Goal: Find contact information: Find contact information

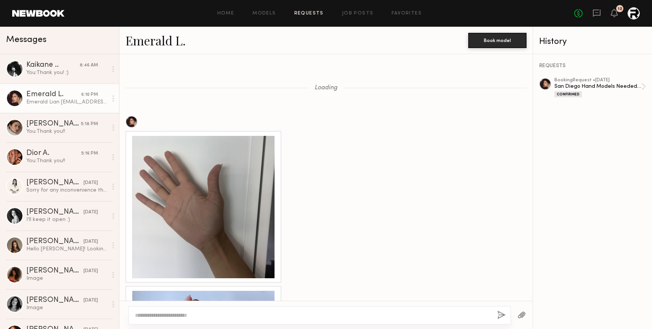
scroll to position [789, 0]
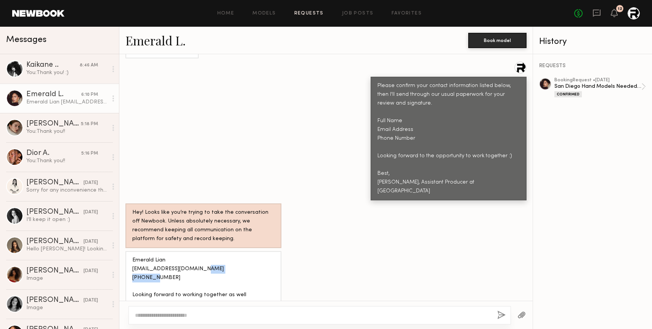
click at [311, 13] on link "Requests" at bounding box center [308, 13] width 29 height 5
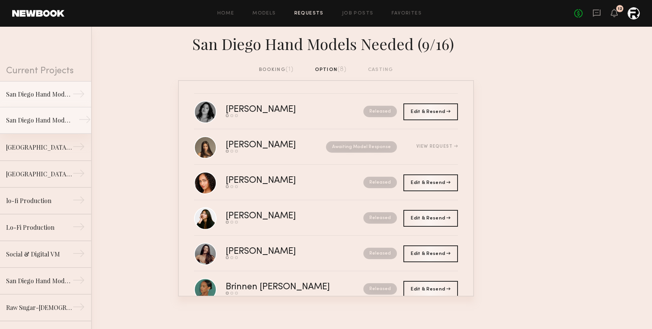
click at [48, 117] on div "San Diego Hand Models Needed (9/4)" at bounding box center [39, 120] width 66 height 9
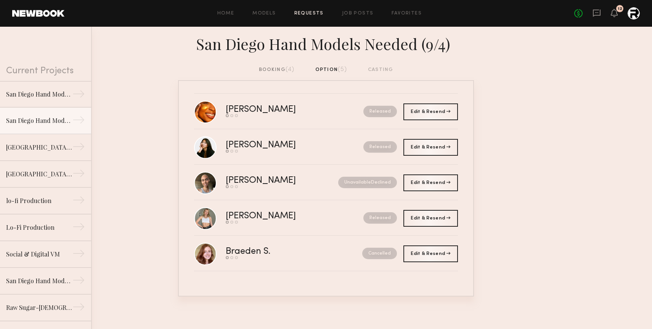
click at [273, 67] on div "booking (4)" at bounding box center [277, 70] width 36 height 8
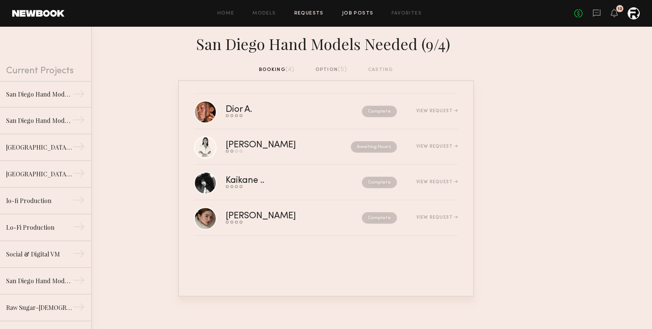
click at [358, 15] on link "Job Posts" at bounding box center [358, 13] width 32 height 5
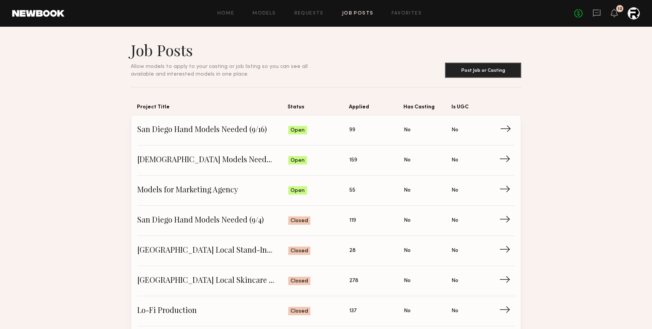
click at [252, 135] on span "San Diego Hand Models Needed (9/16)" at bounding box center [212, 129] width 151 height 11
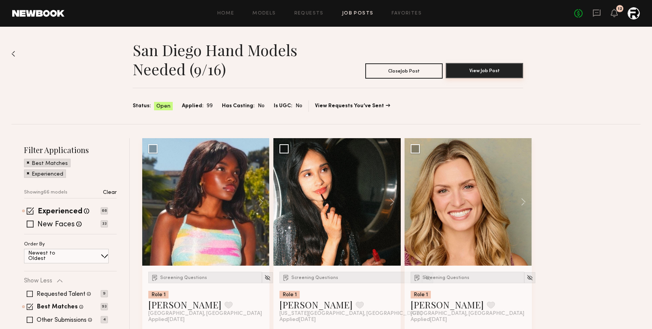
click at [464, 73] on button "View Job Post" at bounding box center [484, 70] width 77 height 15
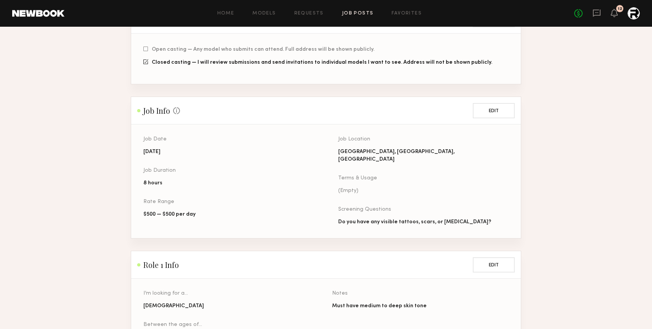
scroll to position [272, 0]
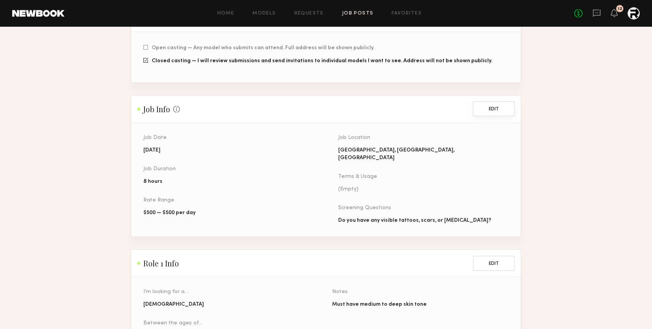
click at [491, 103] on button "Edit" at bounding box center [494, 108] width 42 height 15
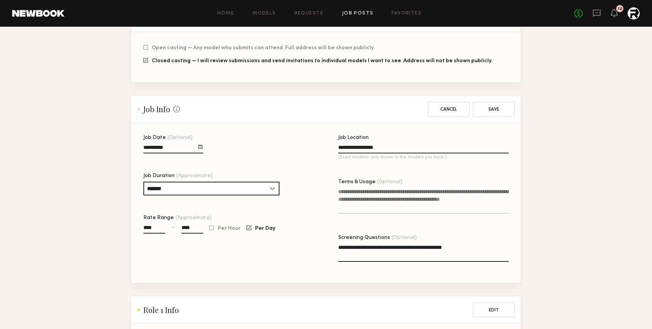
click at [311, 237] on div "**********" at bounding box center [228, 209] width 170 height 148
click at [449, 104] on button "Cancel" at bounding box center [449, 108] width 42 height 15
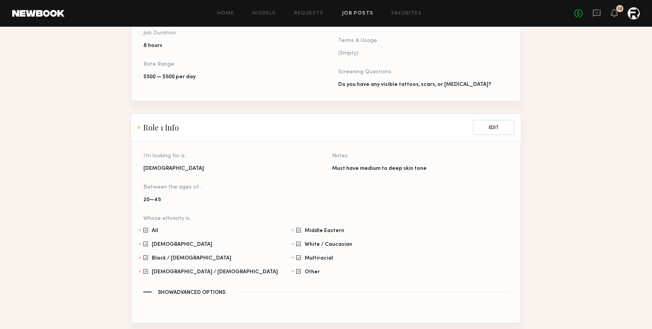
scroll to position [488, 0]
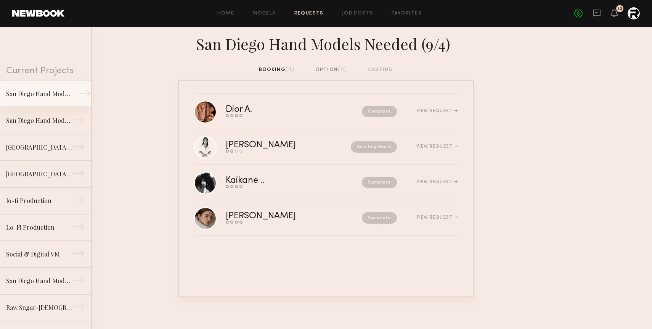
click at [59, 102] on link "San Diego Hand Models Needed (9/16) →" at bounding box center [45, 93] width 91 height 27
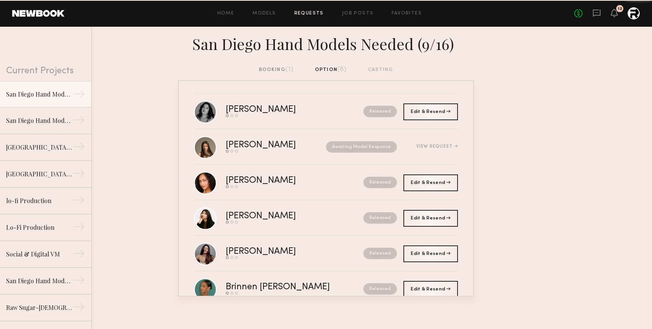
click at [275, 69] on div "booking (1)" at bounding box center [276, 70] width 35 height 8
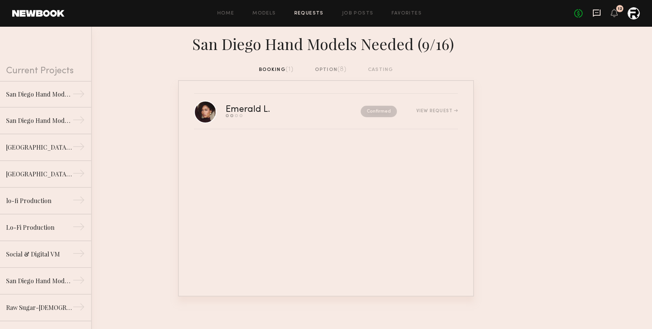
click at [595, 10] on icon at bounding box center [596, 13] width 8 height 8
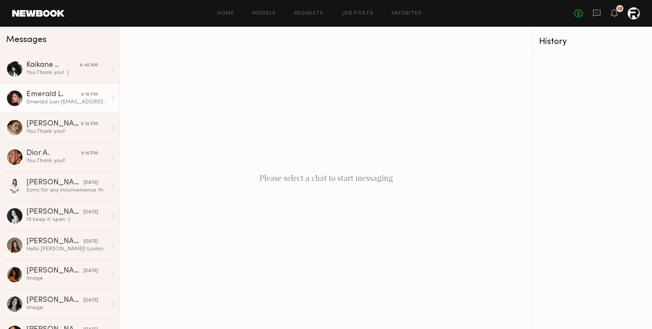
click at [61, 110] on link "Emerald L. 6:10 PM Emerald Lian [EMAIL_ADDRESS][DOMAIN_NAME] [PHONE_NUMBER] Loo…" at bounding box center [59, 97] width 119 height 29
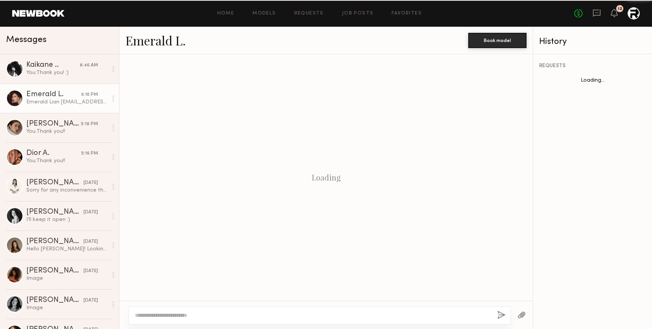
scroll to position [634, 0]
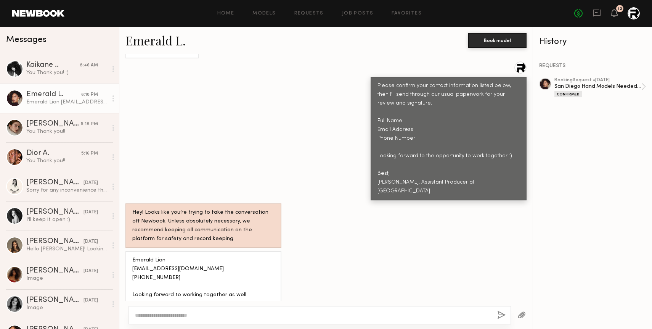
click at [194, 258] on div "Emerald Lian [EMAIL_ADDRESS][DOMAIN_NAME] [PHONE_NUMBER] Looking forward to wor…" at bounding box center [203, 282] width 142 height 53
copy div "EmeraldLianna@gmail.com"
click at [157, 256] on div "Emerald Lian [EMAIL_ADDRESS][DOMAIN_NAME] [PHONE_NUMBER] Looking forward to wor…" at bounding box center [203, 282] width 142 height 53
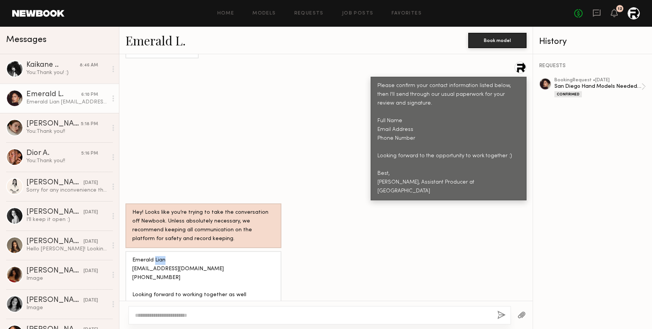
click at [157, 256] on div "Emerald Lian [EMAIL_ADDRESS][DOMAIN_NAME] [PHONE_NUMBER] Looking forward to wor…" at bounding box center [203, 282] width 142 height 53
click at [264, 203] on div "Hey! Looks like you’re trying to take the conversation off Newbook. Unless abso…" at bounding box center [203, 225] width 156 height 45
